Goal: Information Seeking & Learning: Learn about a topic

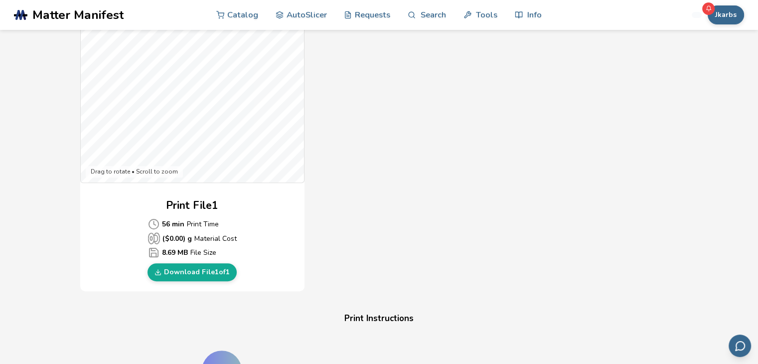
click at [113, 230] on div "Print File 1 56 min Print Time ($ 0.00 ) g Material Cost 8.69 MB File Size Down…" at bounding box center [192, 239] width 224 height 83
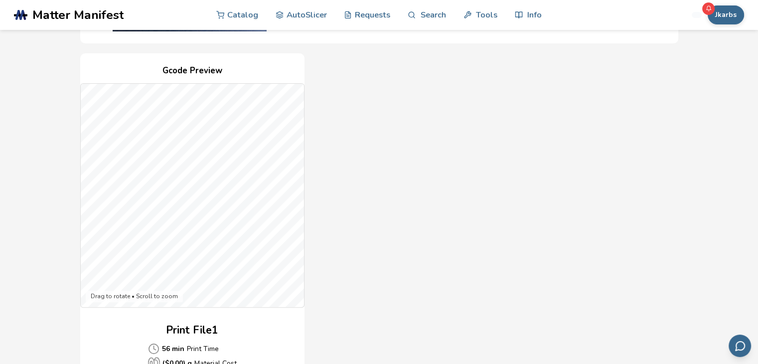
scroll to position [198, 0]
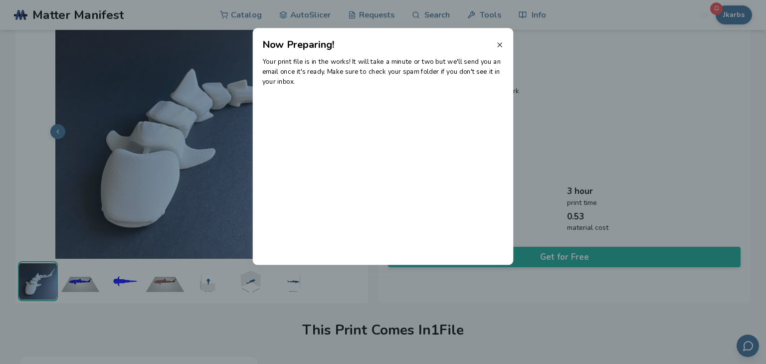
click at [499, 46] on icon at bounding box center [500, 45] width 8 height 8
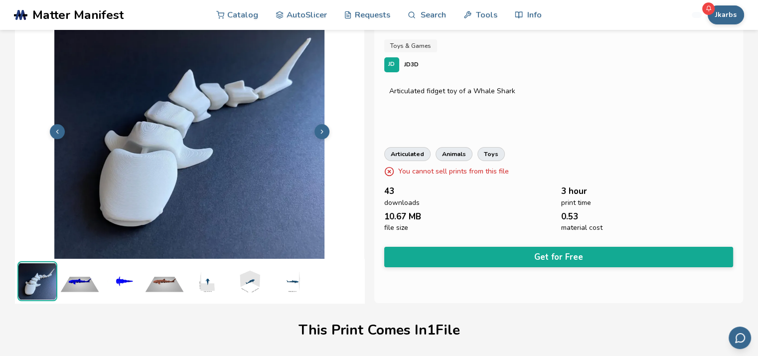
click at [322, 130] on icon at bounding box center [322, 131] width 7 height 7
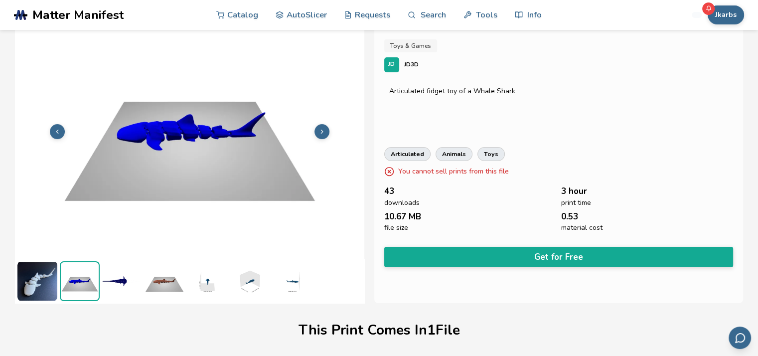
click at [322, 130] on icon at bounding box center [322, 131] width 7 height 7
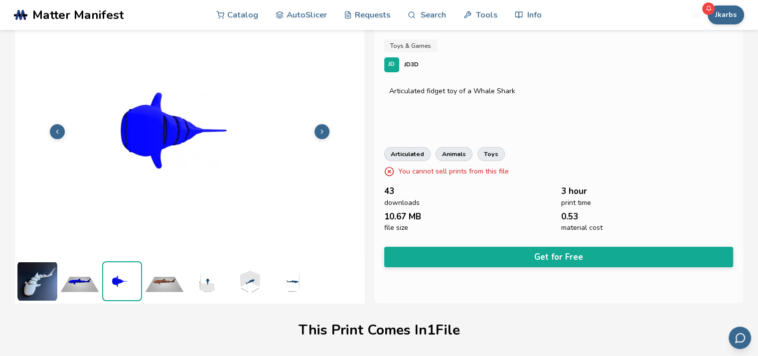
click at [322, 130] on icon at bounding box center [322, 131] width 7 height 7
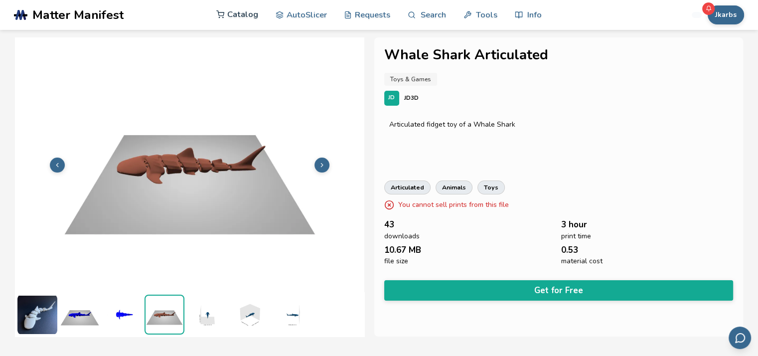
click at [244, 16] on link "Catalog" at bounding box center [237, 15] width 42 height 30
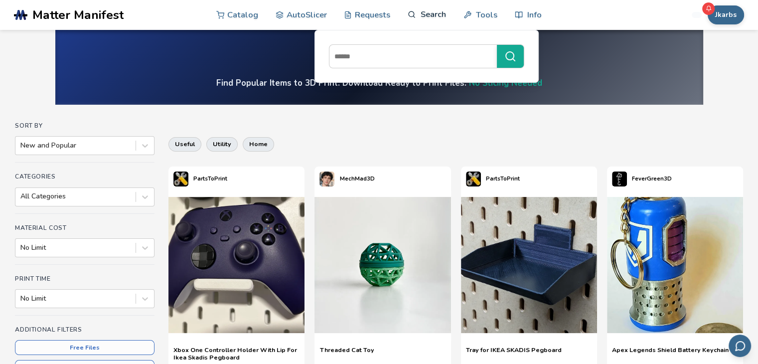
click at [439, 19] on link "Search" at bounding box center [427, 15] width 38 height 30
click at [420, 55] on input at bounding box center [411, 56] width 163 height 18
type input "*******"
click at [497, 45] on button "*******" at bounding box center [510, 56] width 27 height 23
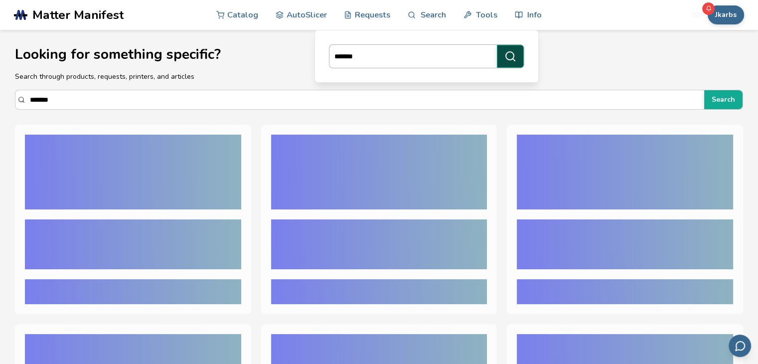
click at [516, 58] on icon "submit" at bounding box center [510, 56] width 12 height 12
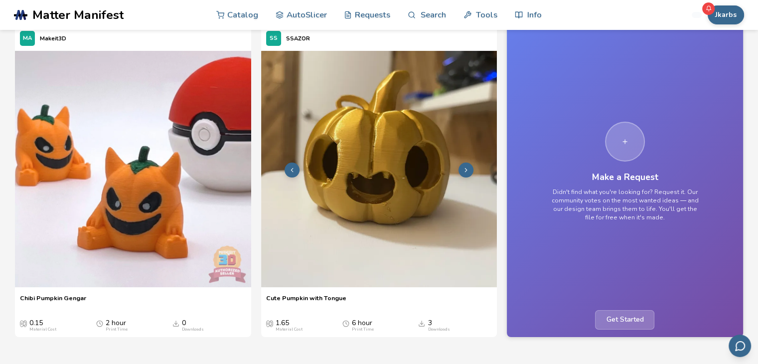
scroll to position [99, 0]
click at [384, 154] on img at bounding box center [379, 168] width 236 height 236
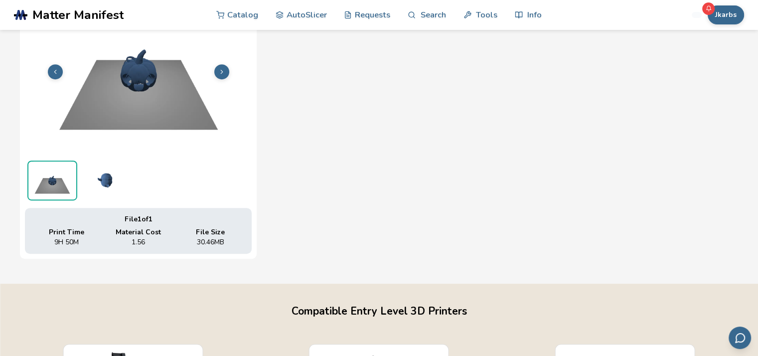
scroll to position [408, 1]
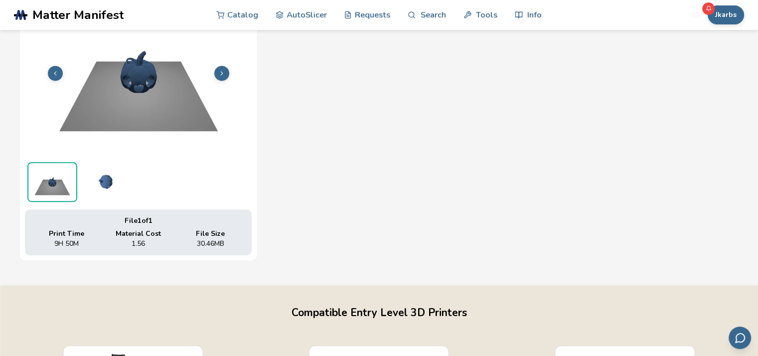
click at [152, 72] on img at bounding box center [138, 72] width 227 height 170
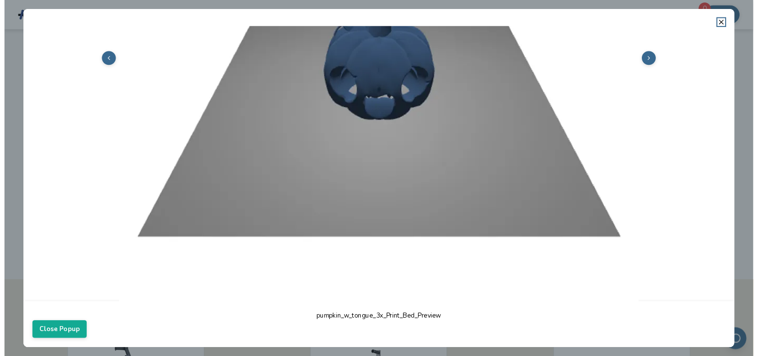
scroll to position [279, 0]
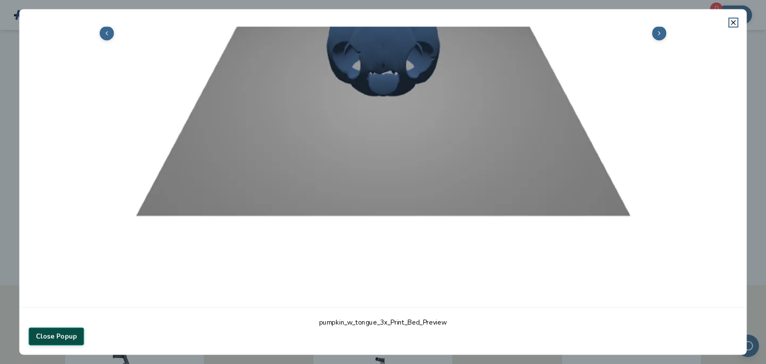
click at [69, 334] on button "Close Popup" at bounding box center [55, 337] width 55 height 18
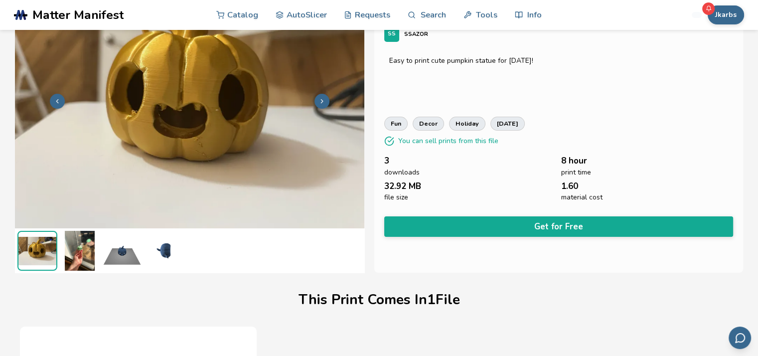
scroll to position [64, 0]
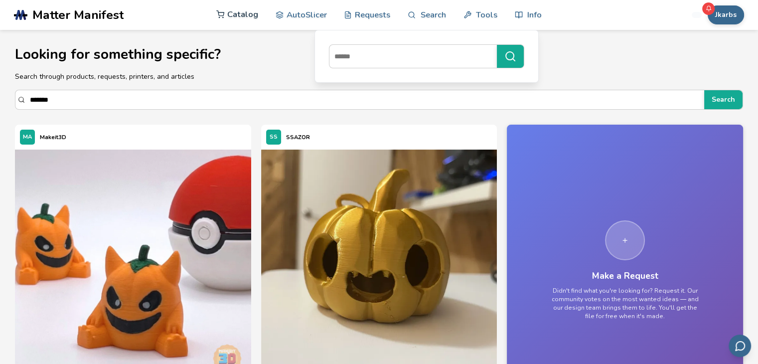
click at [244, 16] on link "Catalog" at bounding box center [237, 15] width 42 height 30
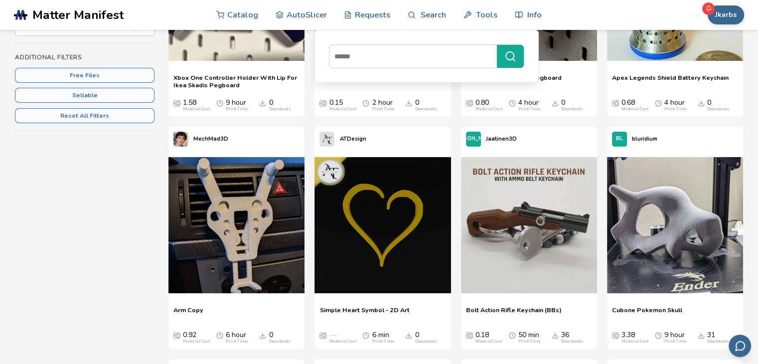
scroll to position [272, 0]
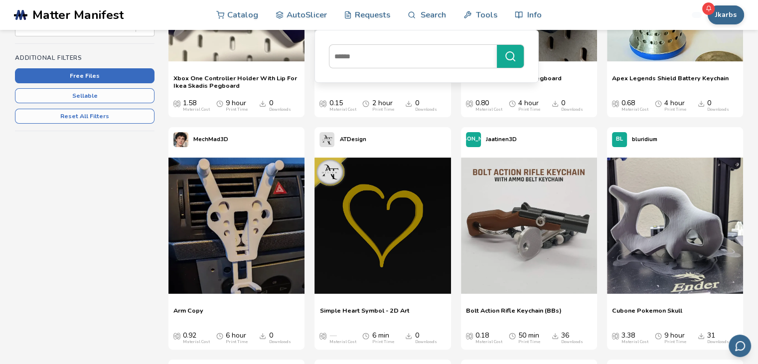
click at [104, 75] on button "Free Files" at bounding box center [85, 75] width 140 height 15
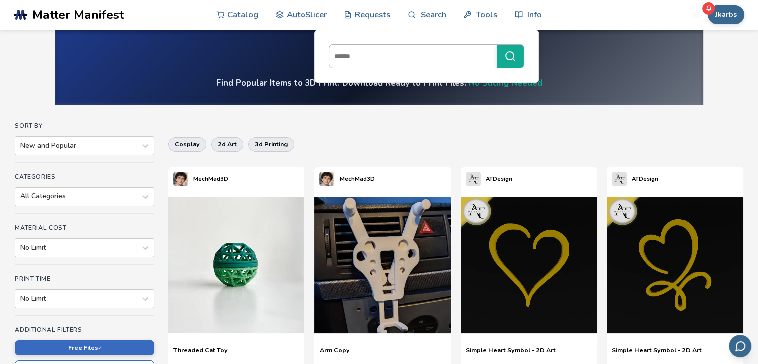
click at [427, 59] on input at bounding box center [411, 56] width 163 height 18
click at [497, 45] on button "****" at bounding box center [510, 56] width 27 height 23
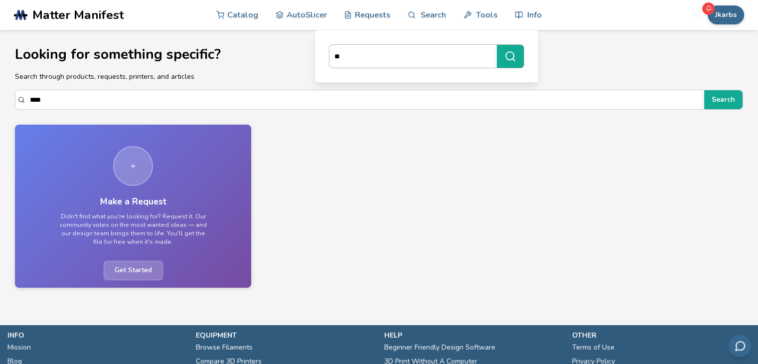
type input "*"
type input "****"
click at [497, 45] on button "****" at bounding box center [510, 56] width 27 height 23
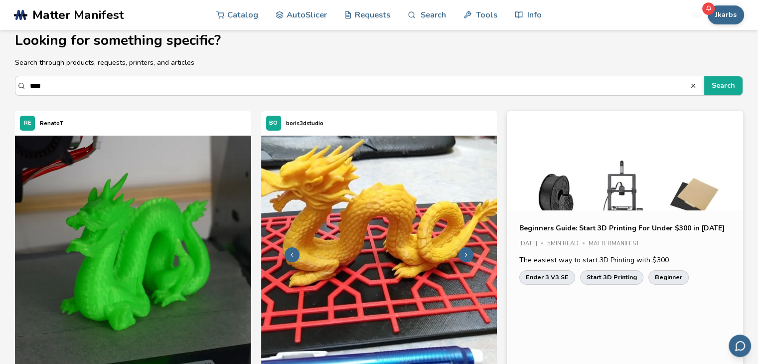
scroll to position [11, 0]
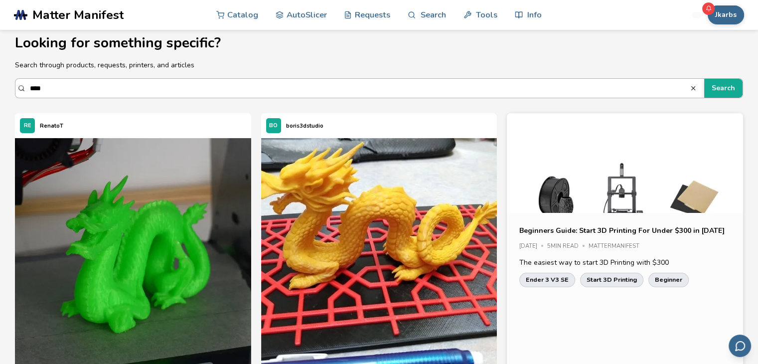
click at [297, 85] on input "****" at bounding box center [360, 88] width 660 height 18
type input "*"
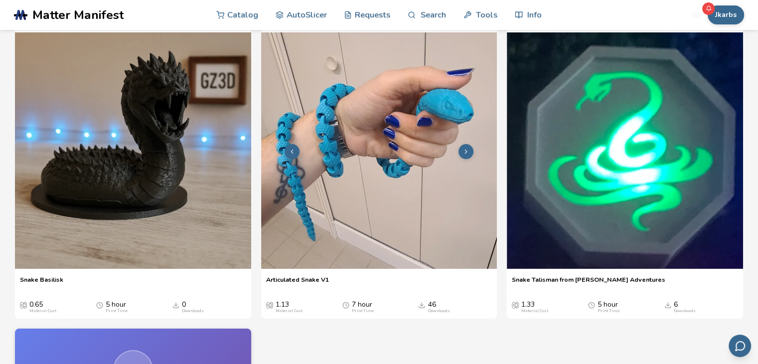
scroll to position [117, 0]
type input "*****"
click at [412, 202] on img at bounding box center [379, 151] width 236 height 236
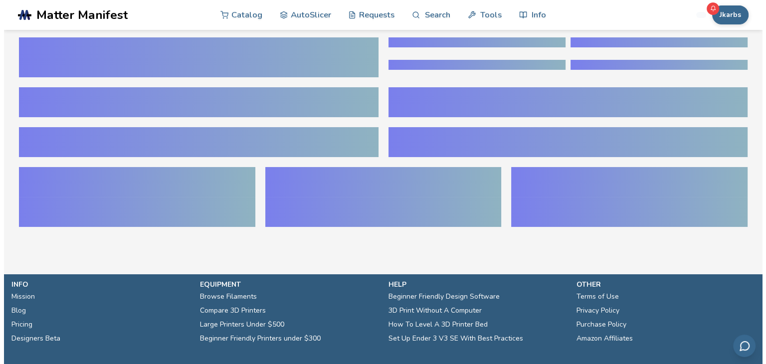
scroll to position [231, 0]
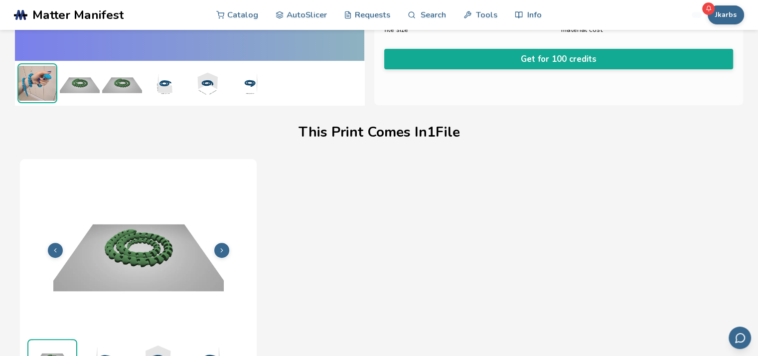
click at [158, 266] on img at bounding box center [138, 249] width 227 height 170
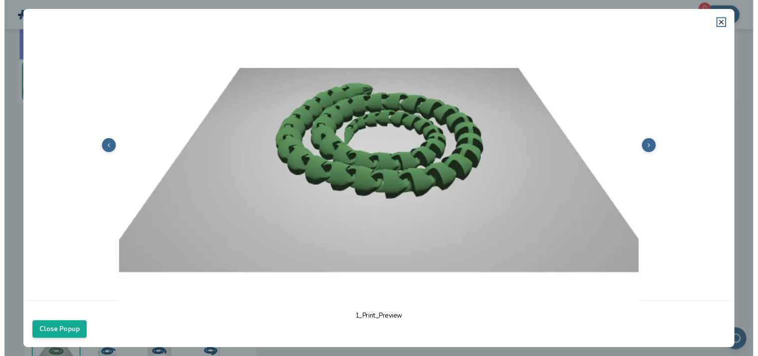
scroll to position [158, 0]
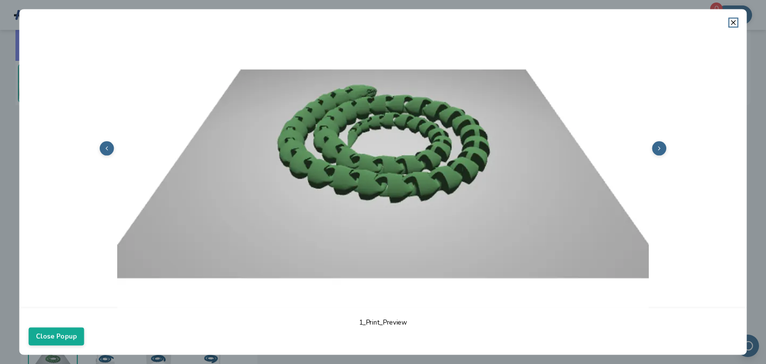
click at [734, 27] on div at bounding box center [382, 166] width 727 height 281
click at [734, 23] on line at bounding box center [733, 22] width 4 height 4
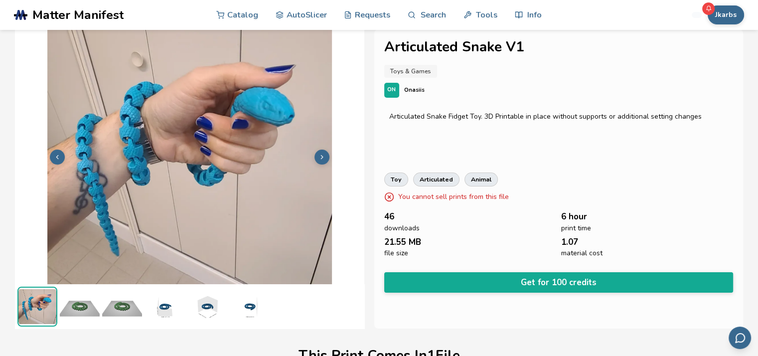
scroll to position [12, 0]
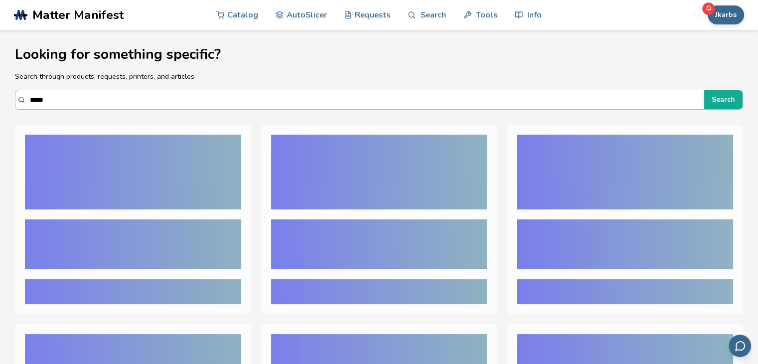
click at [67, 100] on input "*****" at bounding box center [364, 100] width 669 height 18
click at [704, 90] on button "Search" at bounding box center [723, 99] width 38 height 19
type input "*"
